Goal: Task Accomplishment & Management: Manage account settings

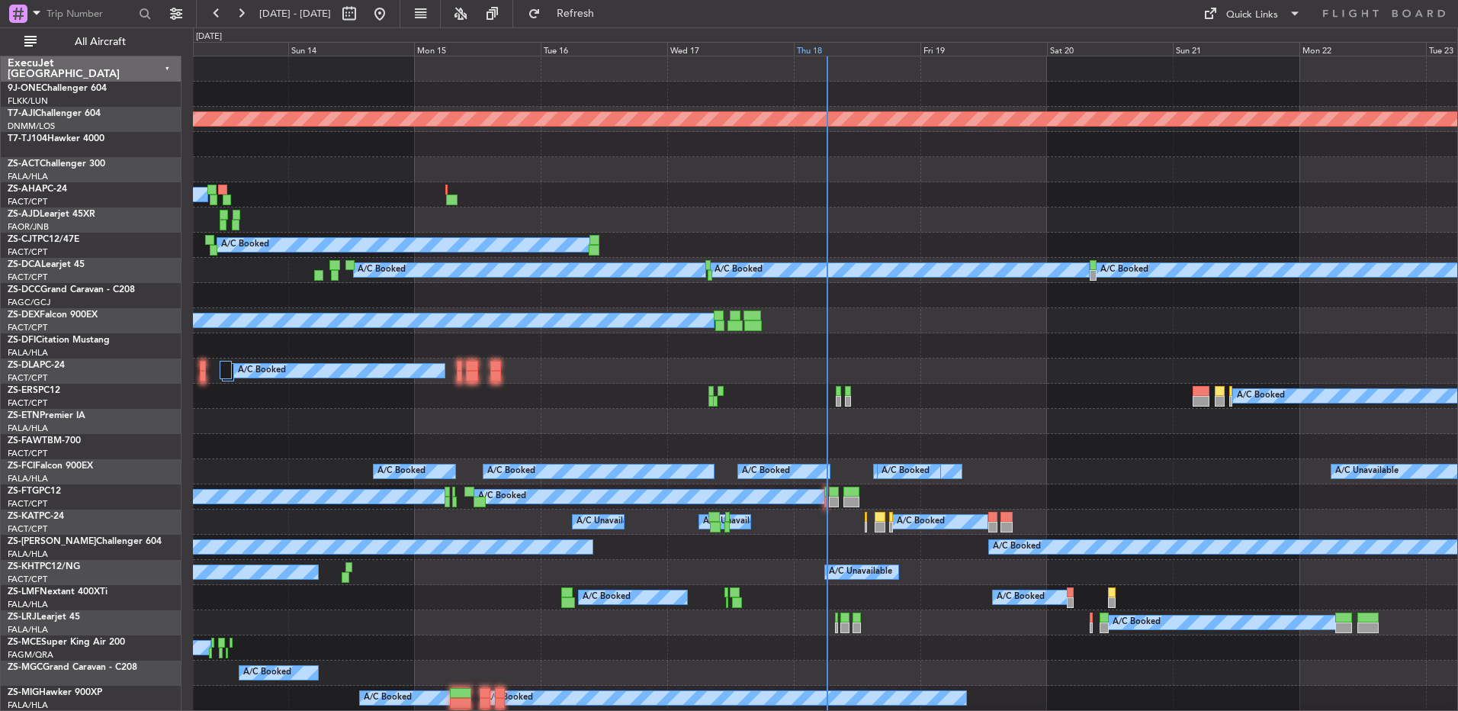
click at [809, 56] on div "0 0 Sat 13 Sun 14 Mon 15 Tue 16 Wed 17 Thu 18 [DATE] Sat 20 Sun 21 Mon 22 Tue 23" at bounding box center [825, 42] width 1265 height 28
click at [813, 46] on div "Thu 18" at bounding box center [857, 49] width 127 height 14
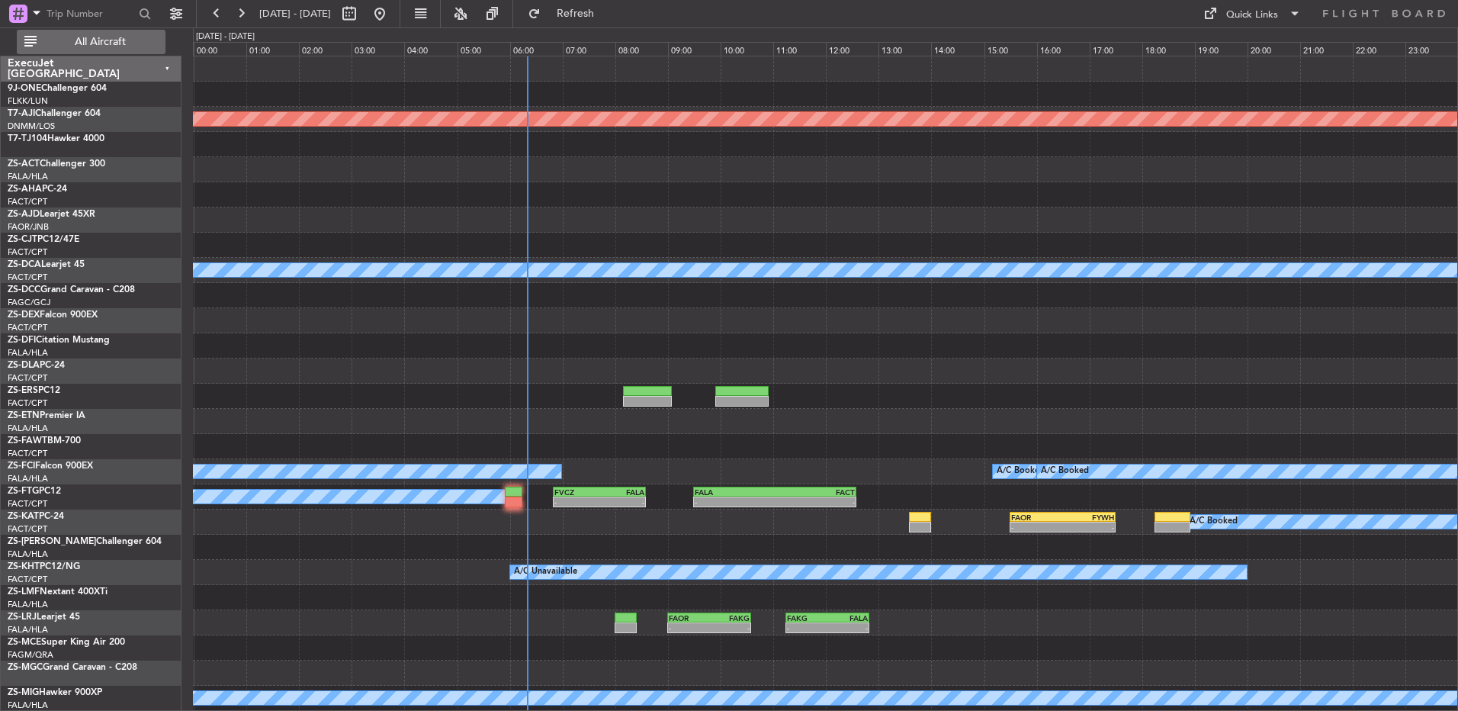
click at [121, 39] on span "All Aircraft" at bounding box center [100, 42] width 121 height 11
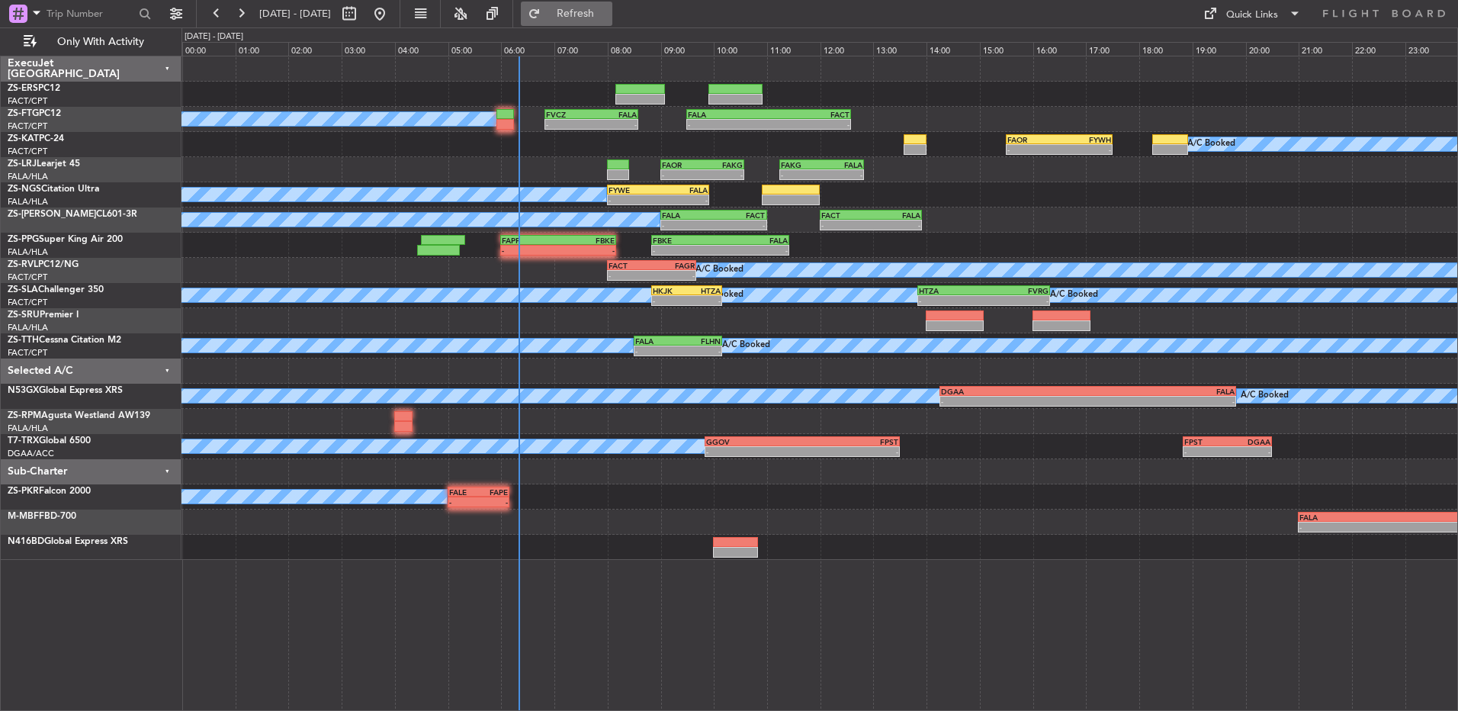
click at [583, 23] on button "Refresh" at bounding box center [567, 14] width 92 height 24
click at [585, 257] on div "- - FAPP 06:00 Z FBKE 08:10 Z - - FBKE 08:50 Z FALA 11:25 Z" at bounding box center [820, 245] width 1276 height 25
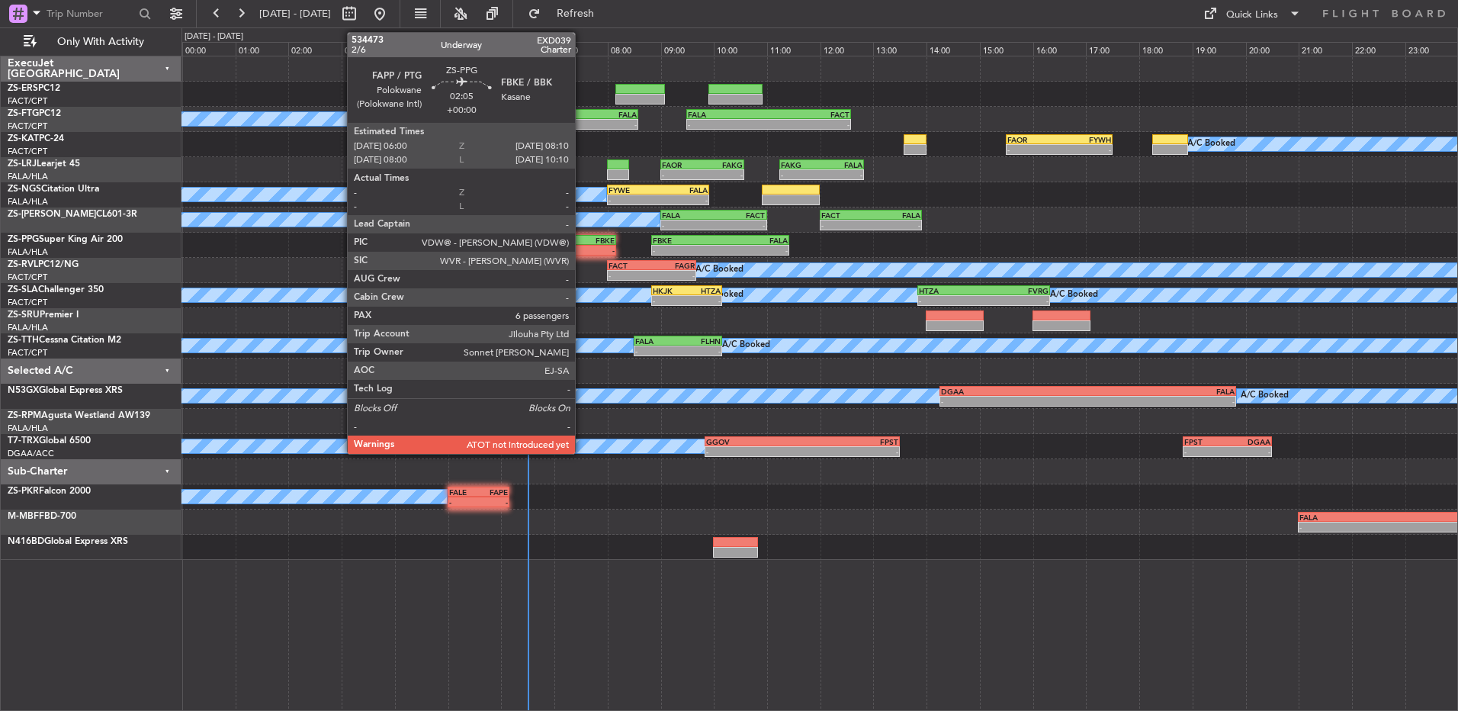
click at [582, 246] on div "-" at bounding box center [586, 250] width 56 height 9
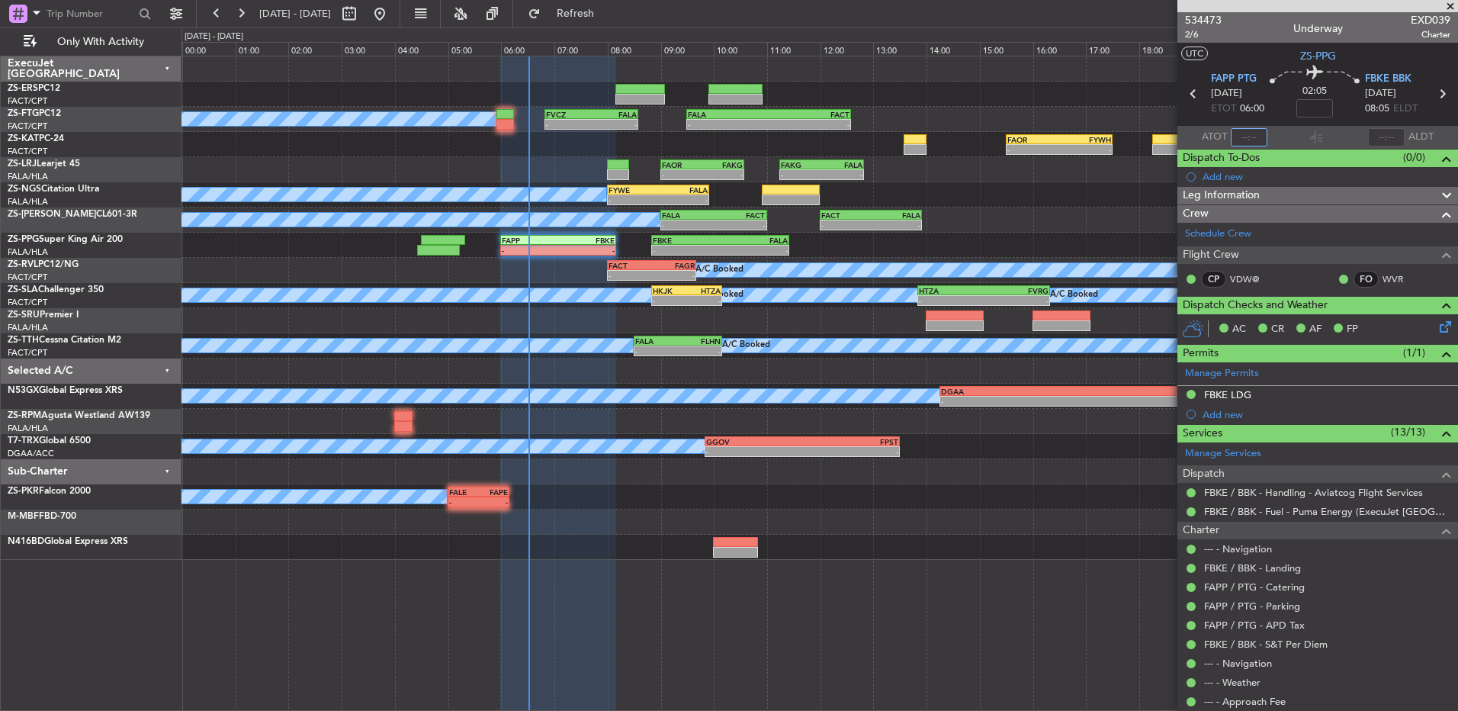
click at [1245, 140] on input "text" at bounding box center [1249, 137] width 37 height 18
type input "0"
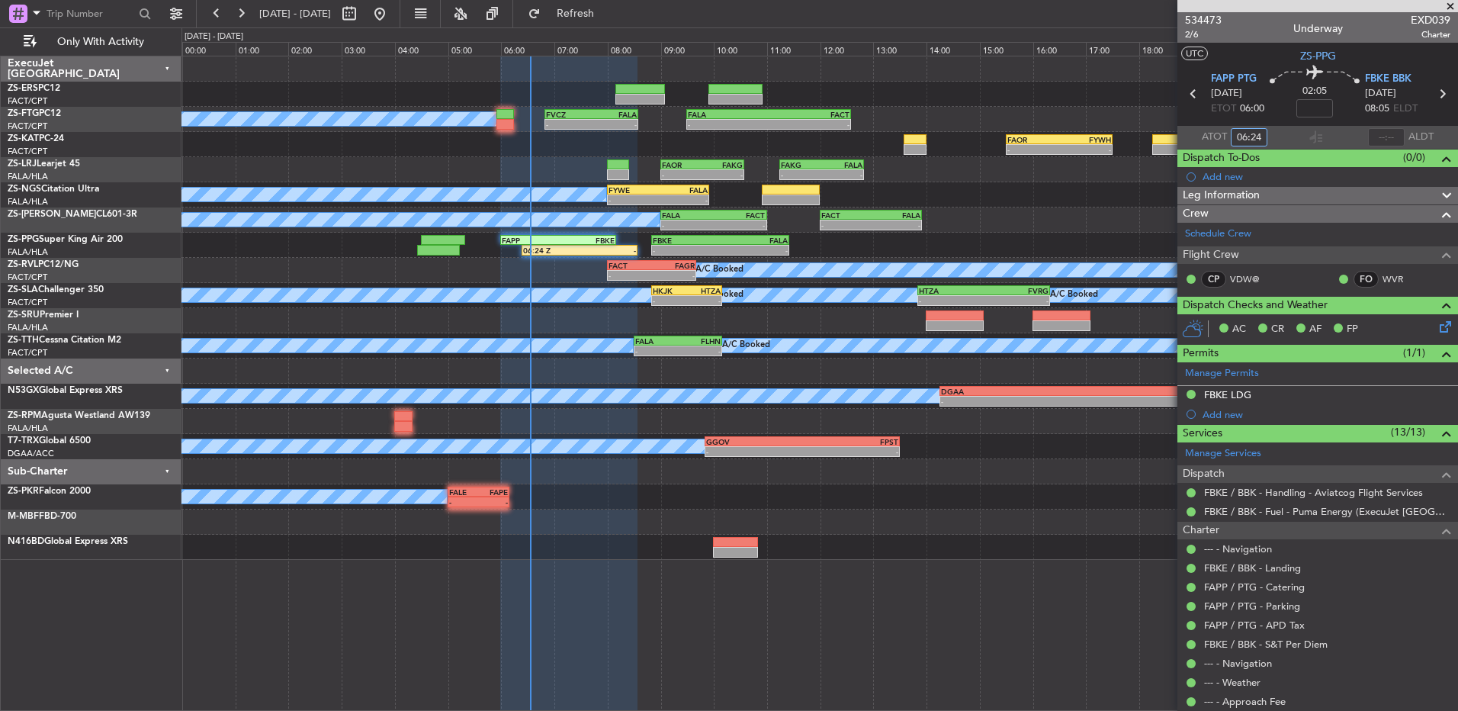
type input "06:24"
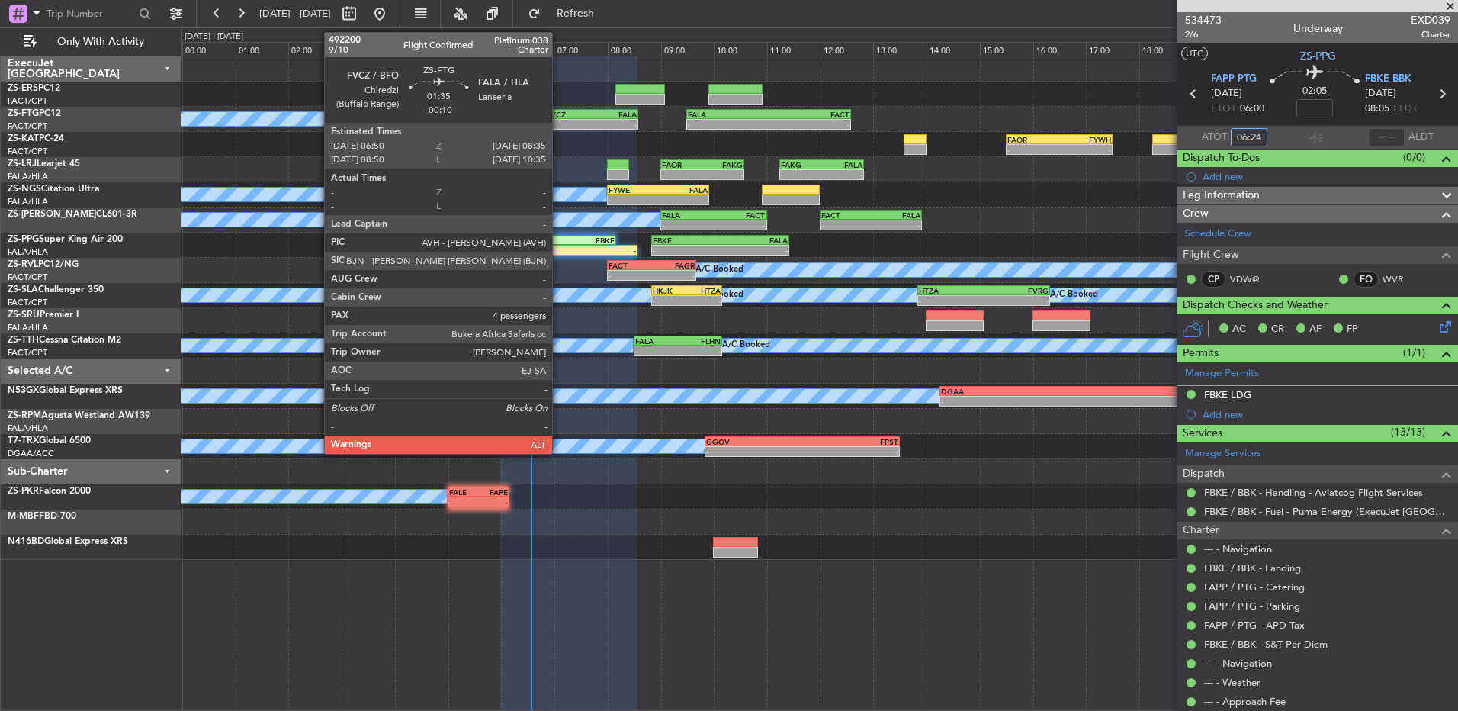
click at [559, 120] on div "-" at bounding box center [568, 124] width 45 height 9
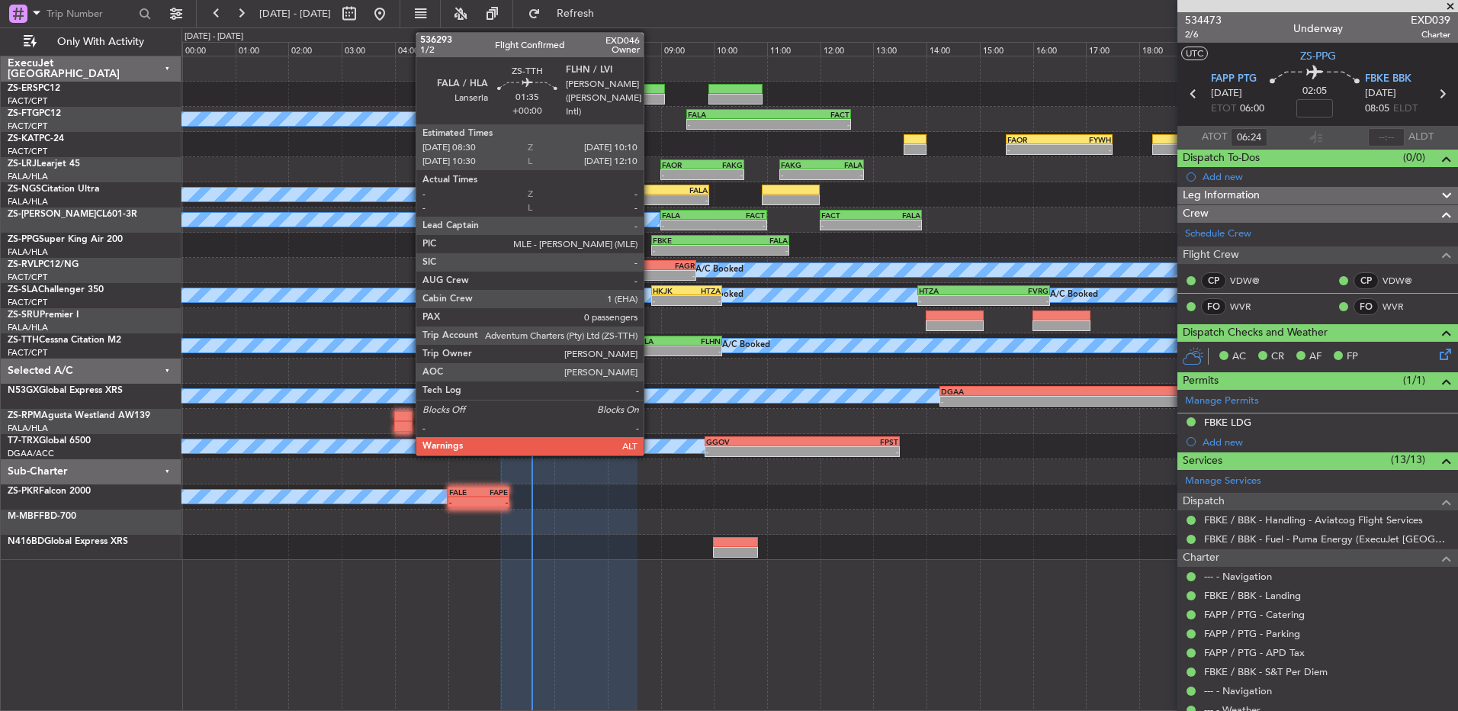
click at [651, 348] on div "-" at bounding box center [656, 350] width 43 height 9
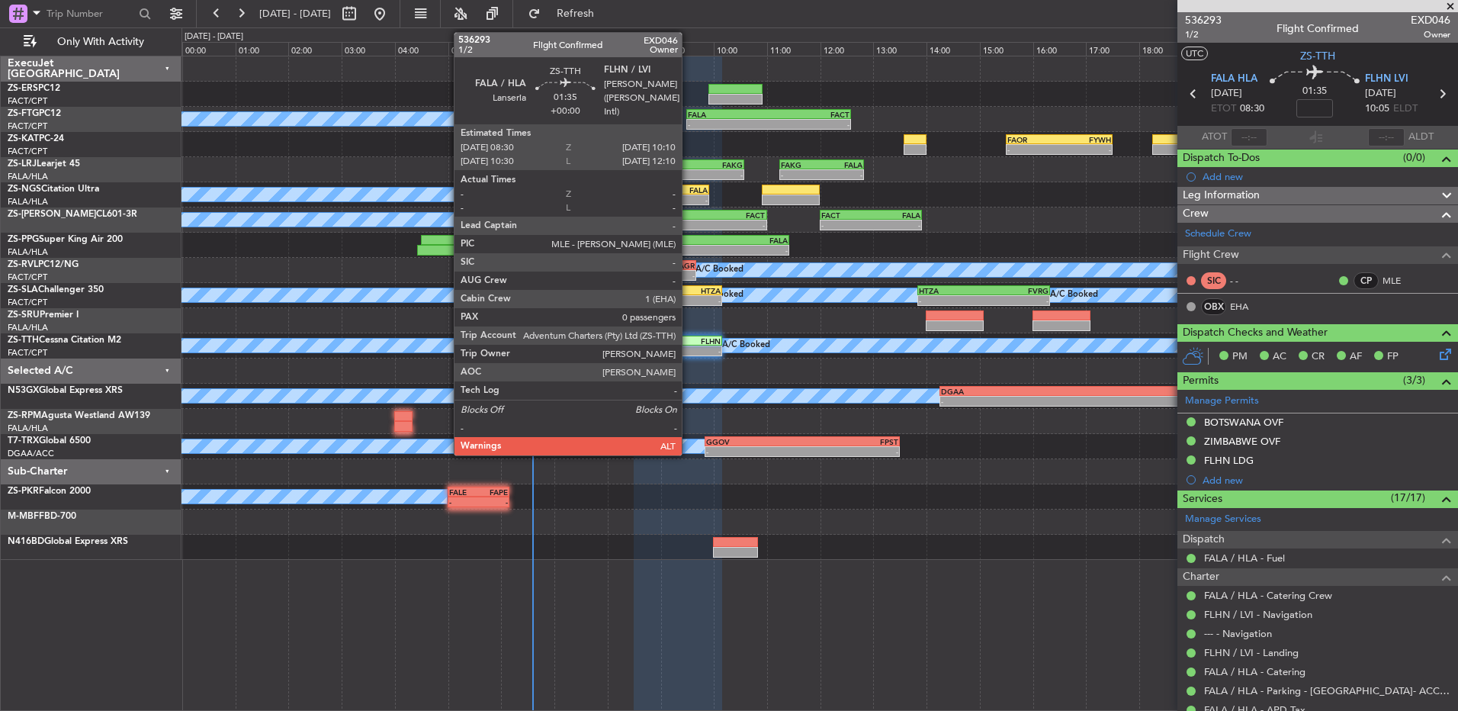
click at [689, 339] on div "FLHN" at bounding box center [699, 340] width 43 height 9
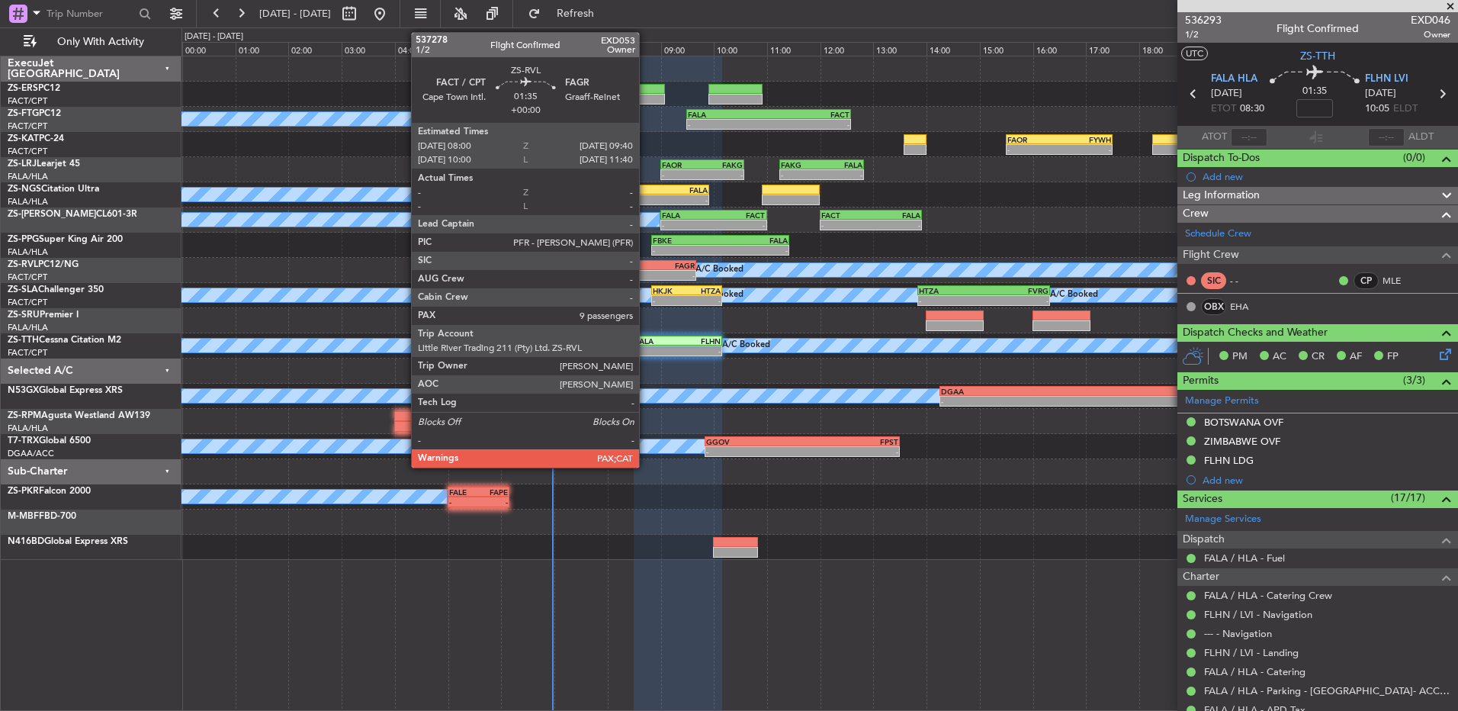
click at [646, 271] on div "-" at bounding box center [630, 275] width 43 height 9
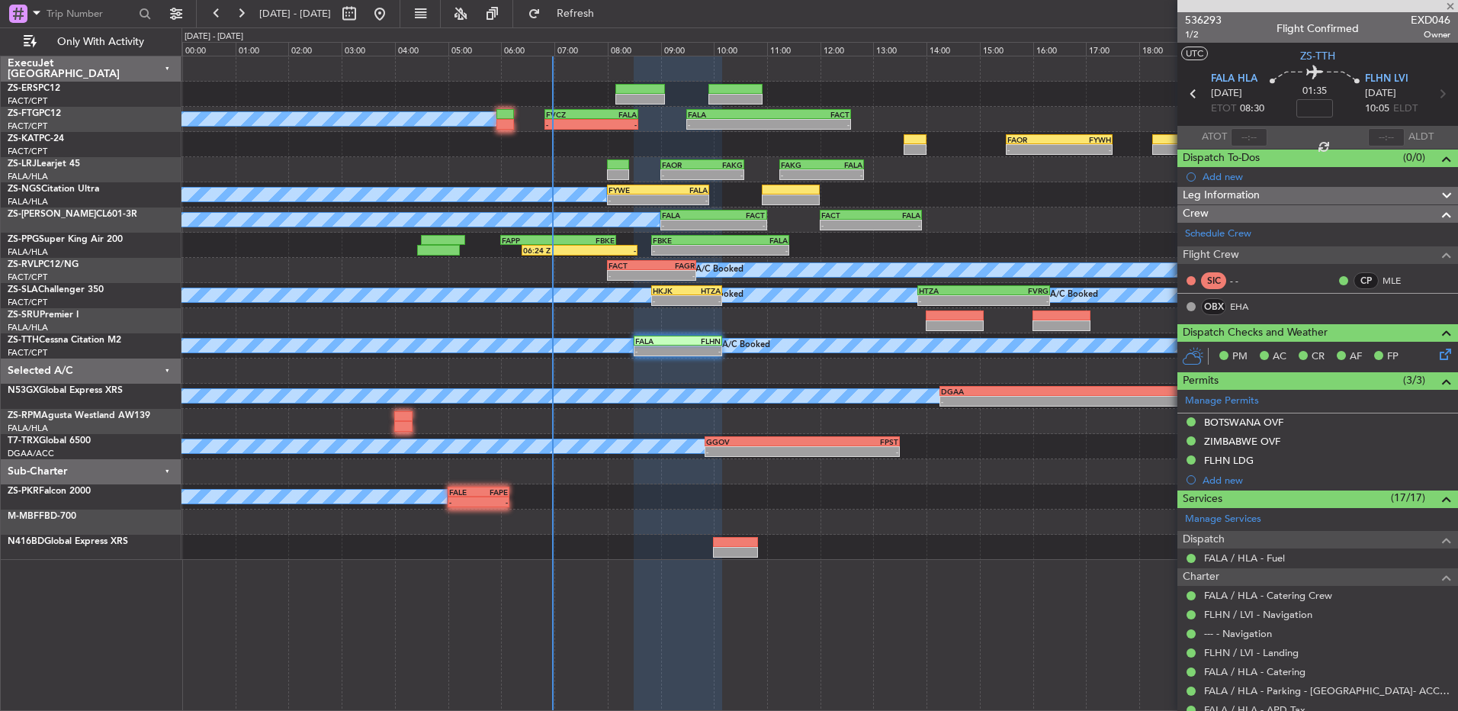
type input "9"
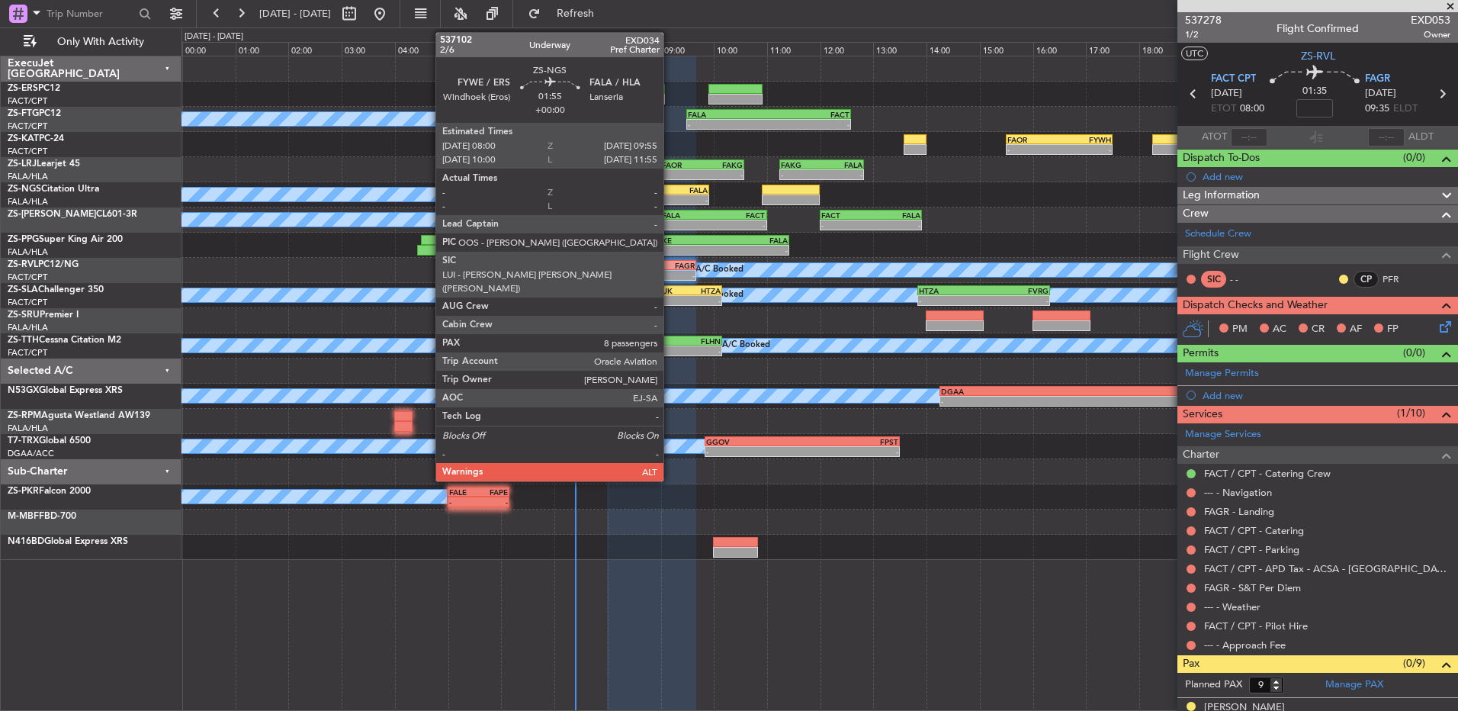
click at [670, 191] on div "FALA" at bounding box center [683, 189] width 50 height 9
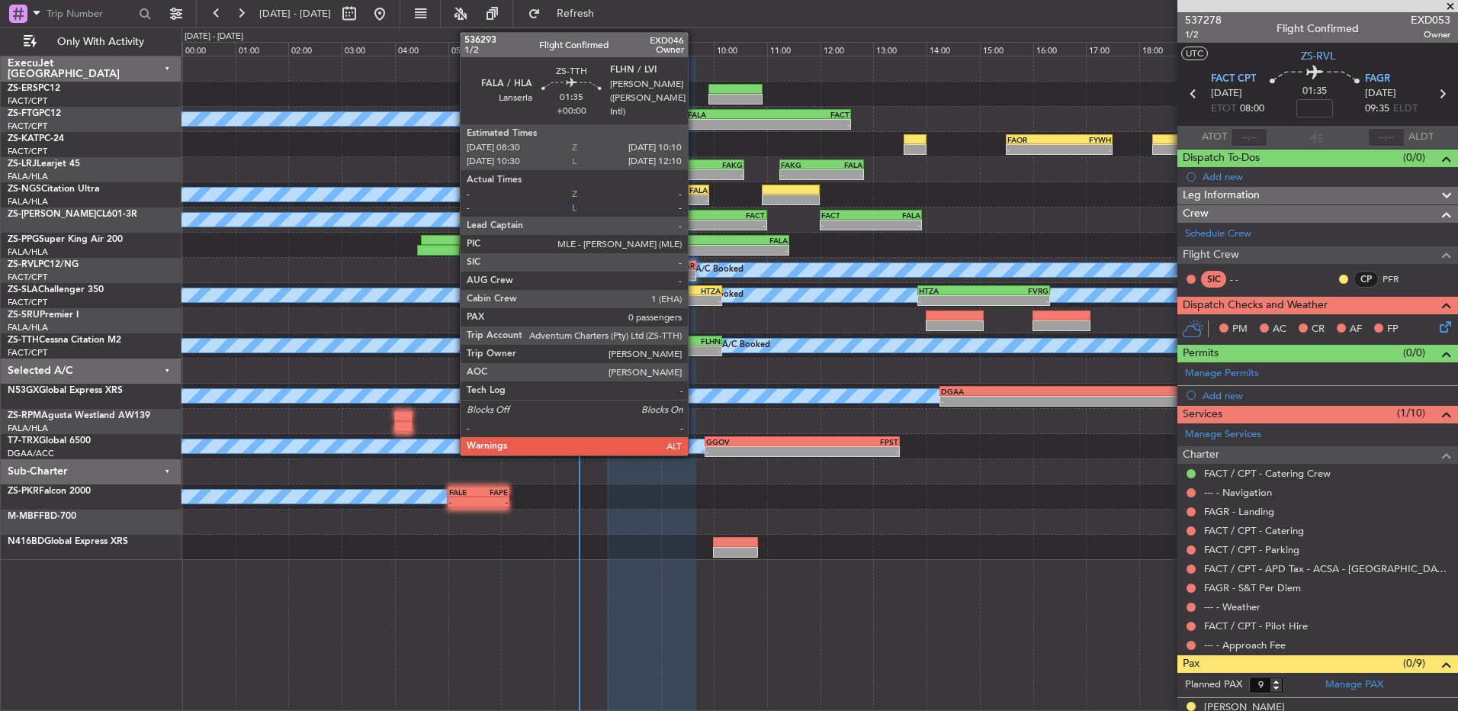
click at [695, 350] on div "-" at bounding box center [699, 350] width 43 height 9
